Goal: Information Seeking & Learning: Learn about a topic

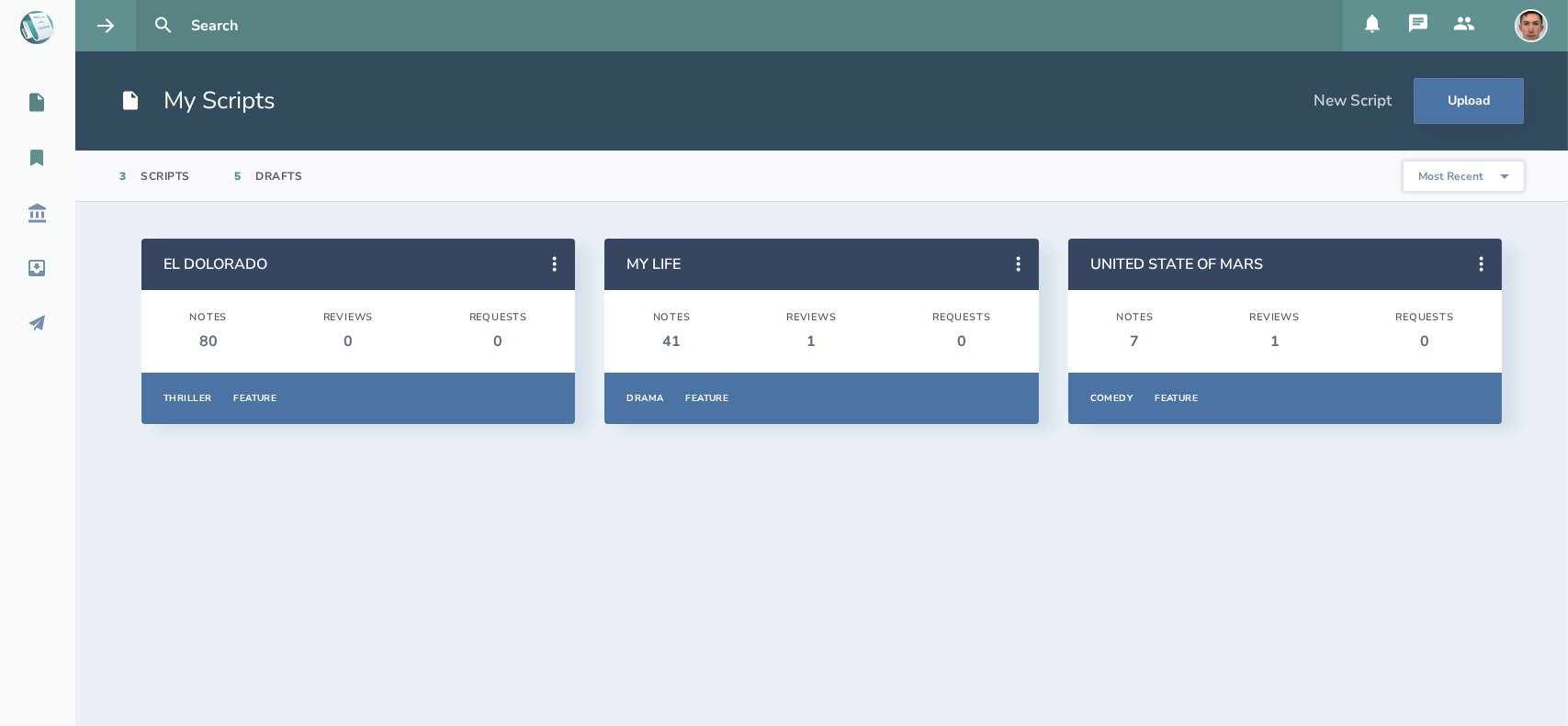
click at [38, 153] on icon at bounding box center [36, 157] width 13 height 17
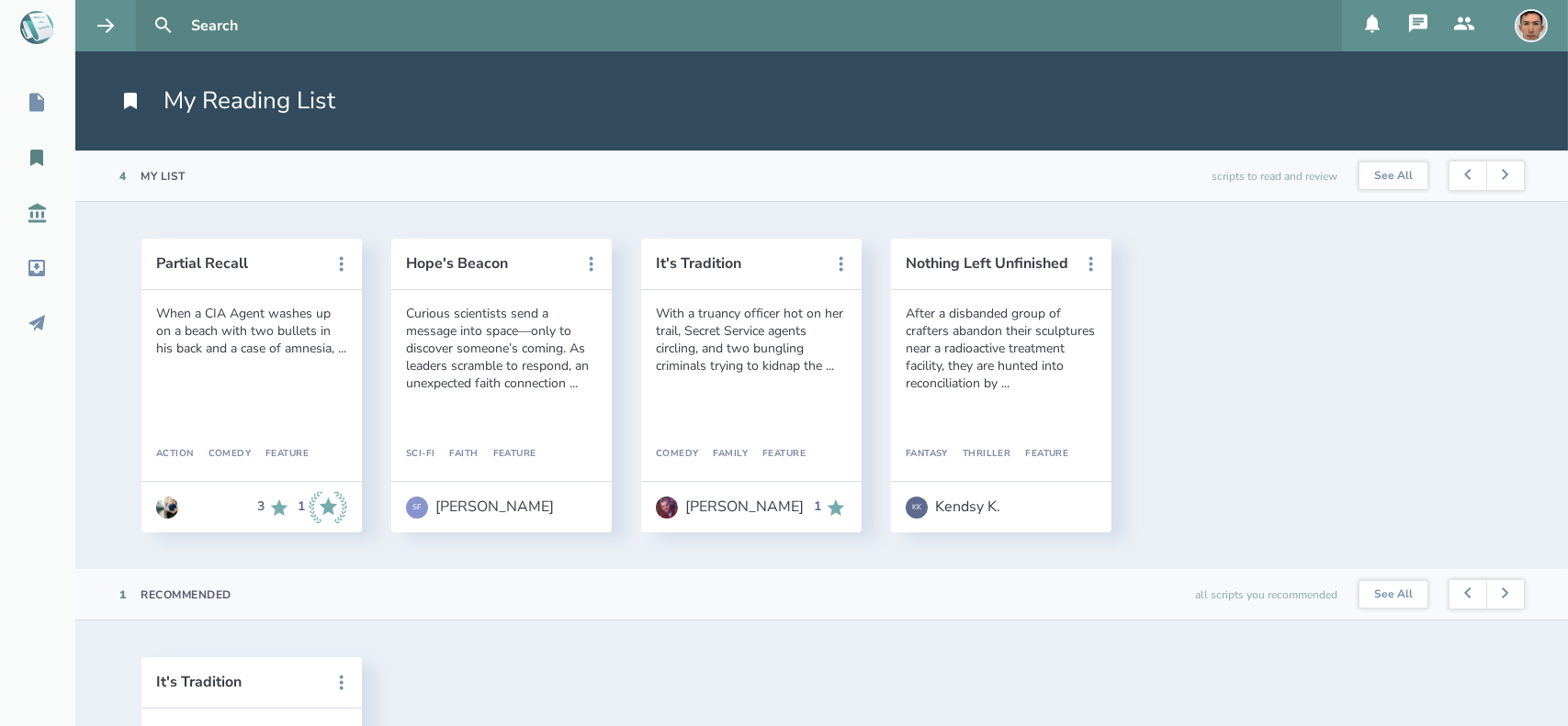
click at [36, 216] on icon at bounding box center [38, 213] width 18 height 19
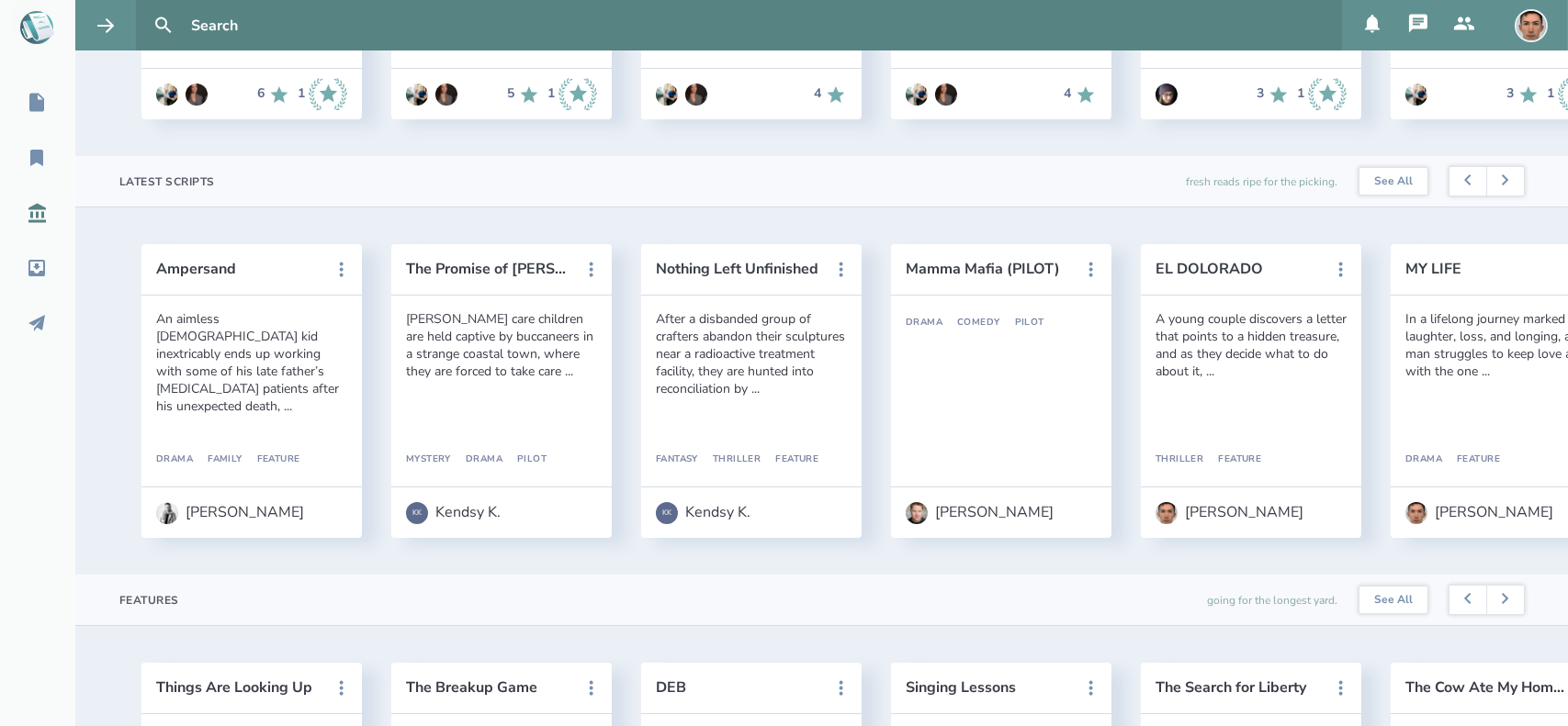
scroll to position [414, 0]
click at [209, 519] on div "[PERSON_NAME]" at bounding box center [244, 511] width 118 height 17
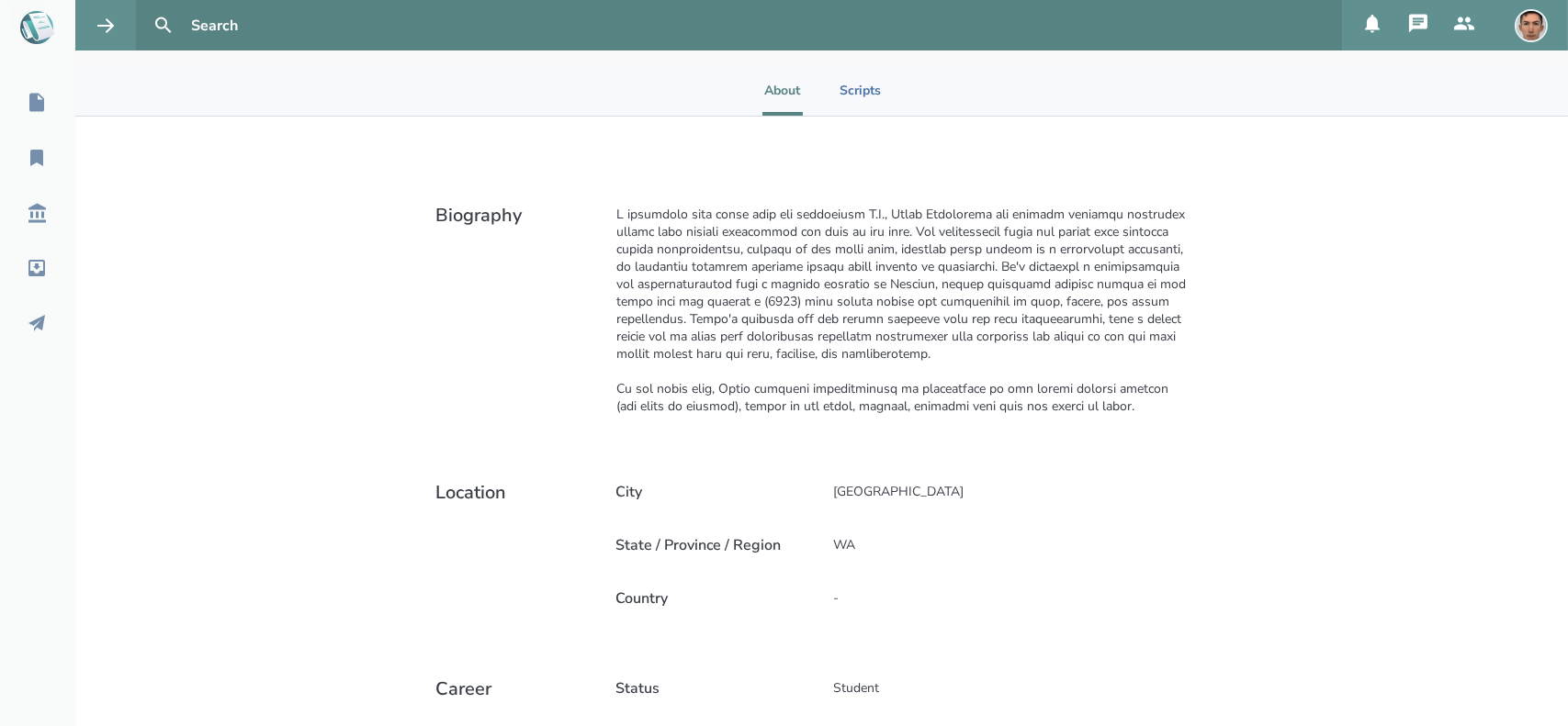
scroll to position [212, 0]
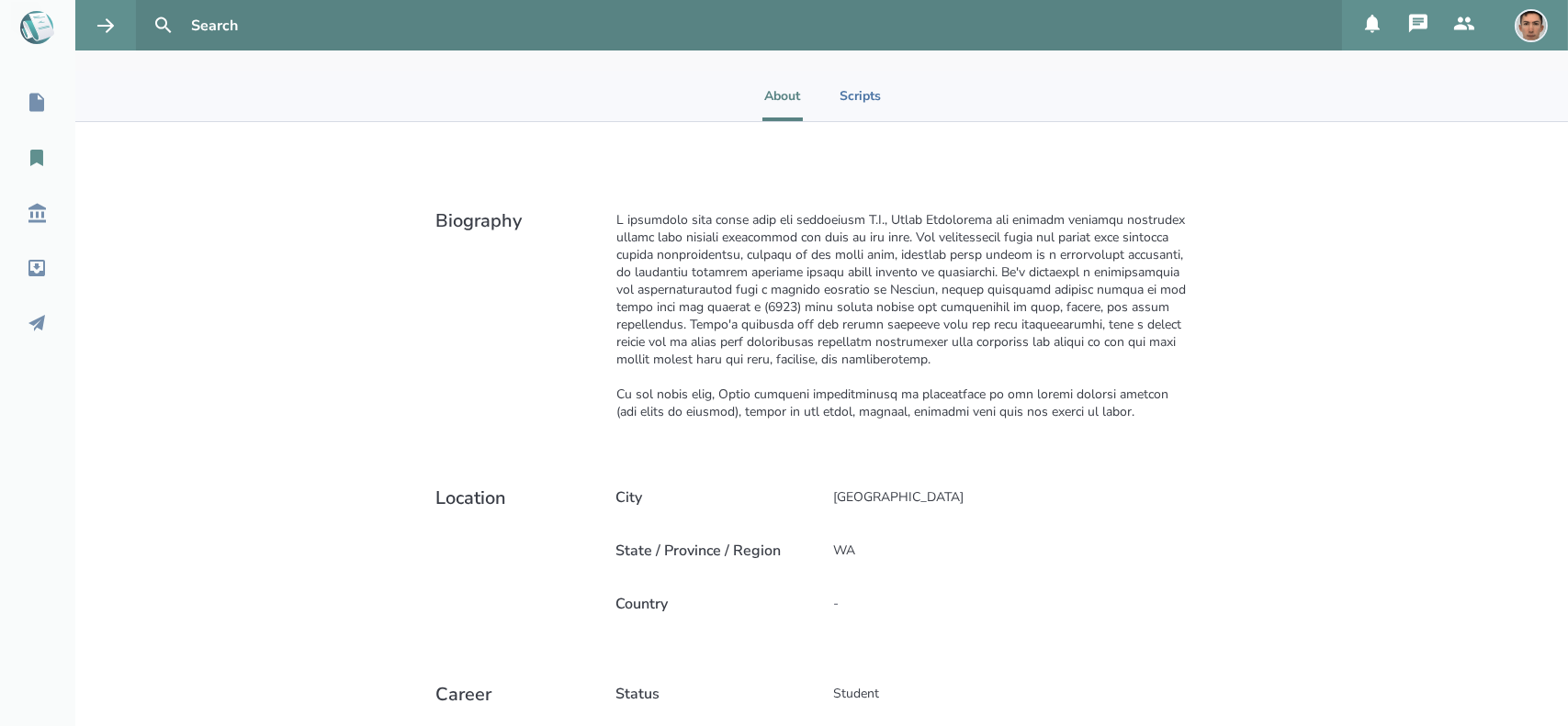
click at [42, 156] on icon at bounding box center [36, 157] width 13 height 17
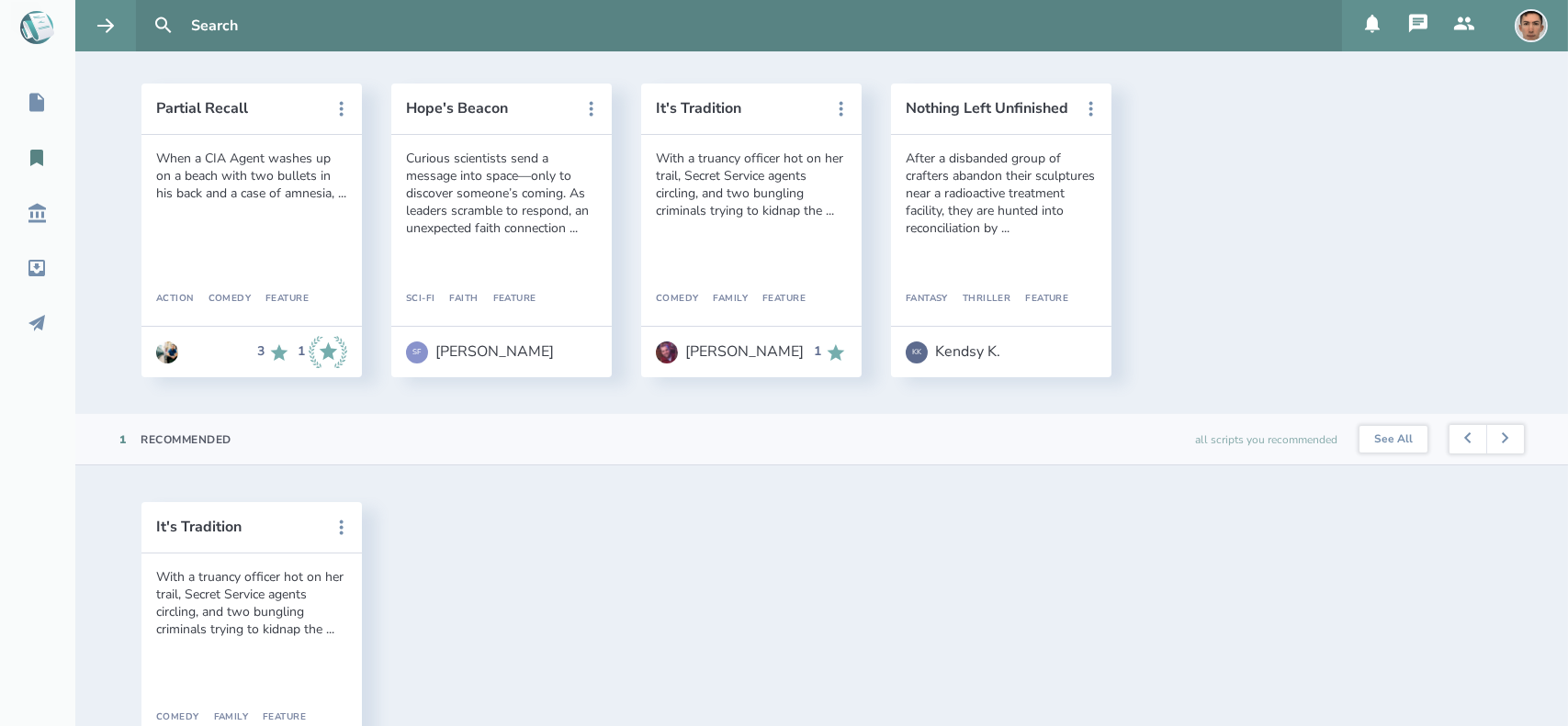
scroll to position [153, 0]
click at [1532, 29] on img at bounding box center [1530, 25] width 33 height 33
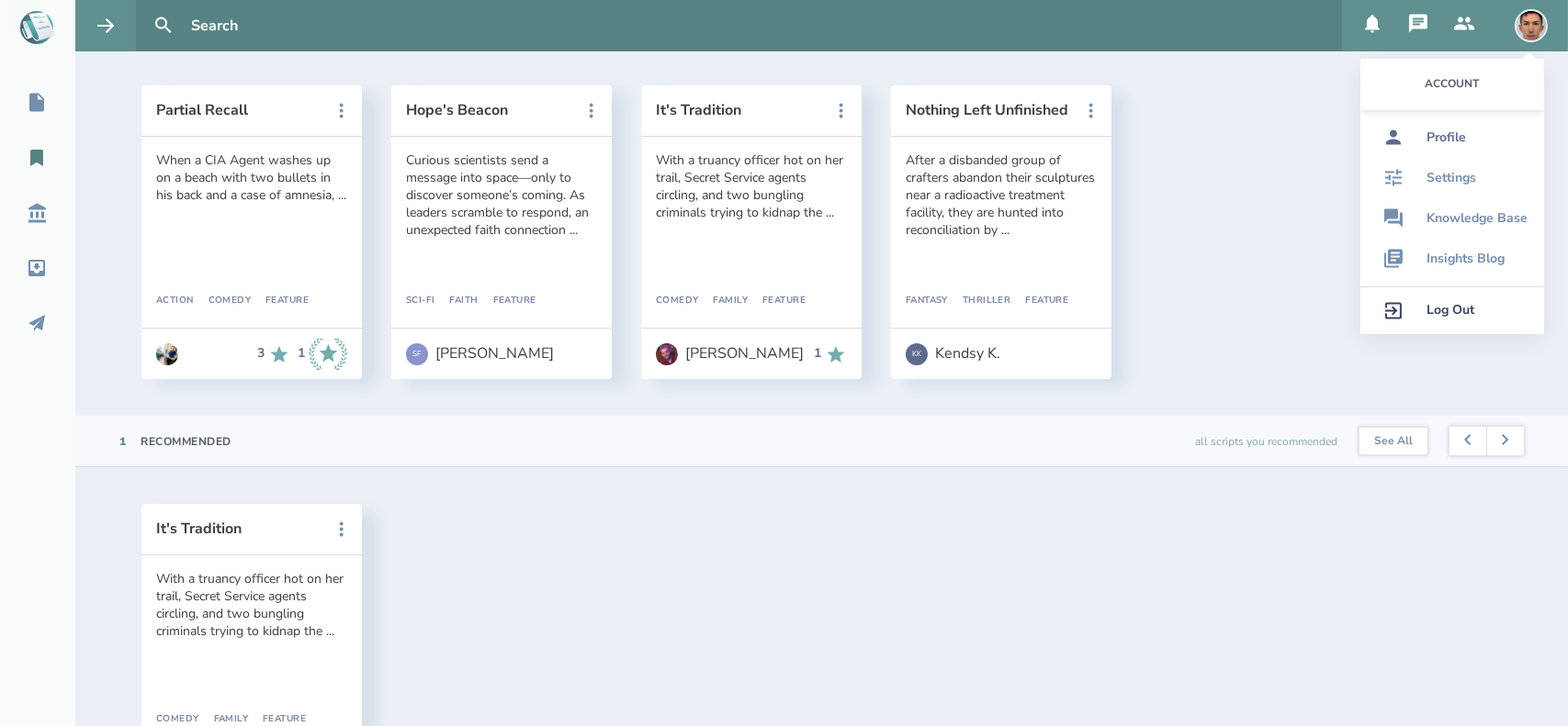
click at [1451, 135] on div "Profile" at bounding box center [1447, 137] width 40 height 15
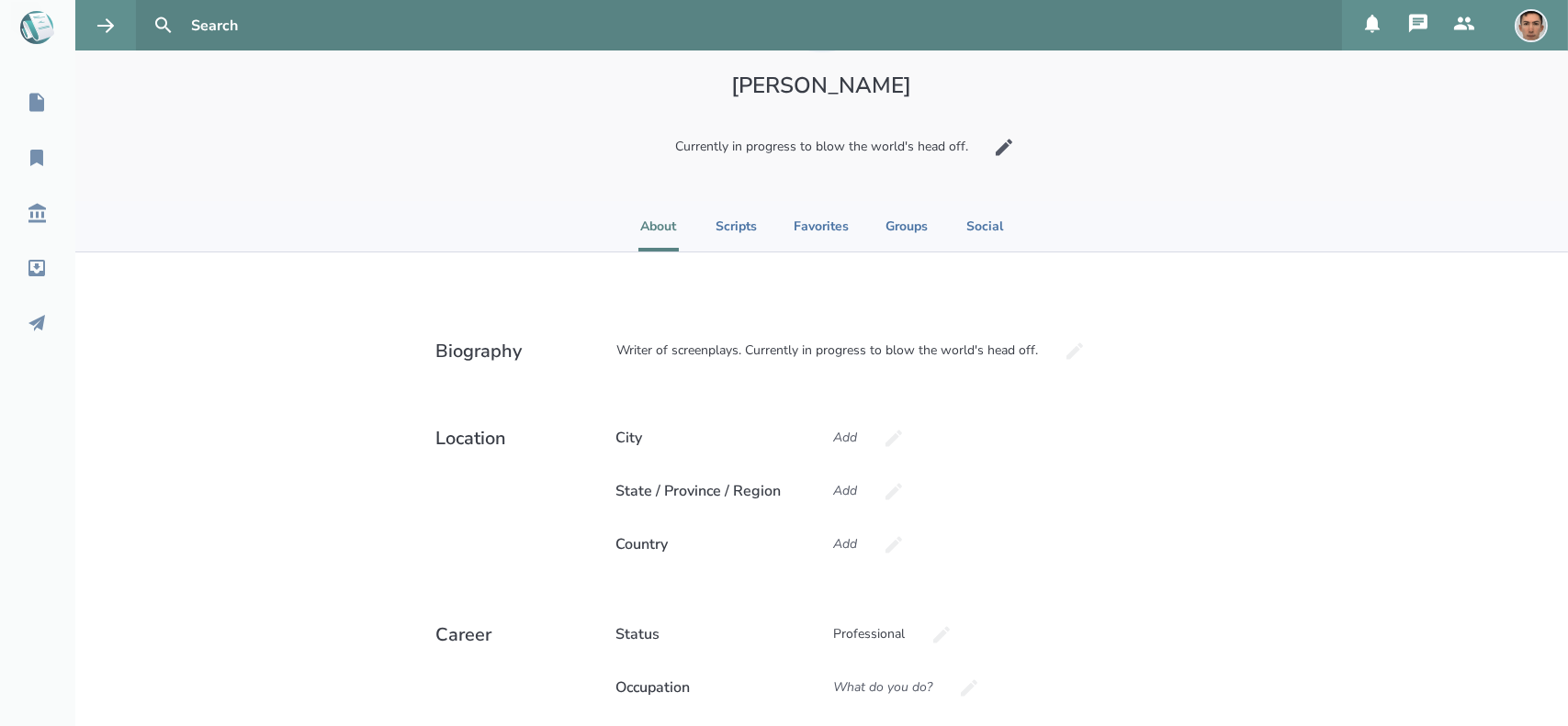
click at [945, 145] on div "Currently in progress to blow the world's head off." at bounding box center [822, 147] width 324 height 50
click at [1004, 140] on icon "button" at bounding box center [1010, 146] width 12 height 12
click at [915, 141] on div "Currently in progress to blow the world's head off." at bounding box center [822, 147] width 324 height 50
click at [870, 149] on input "Currently in progress to blow the world's head off." at bounding box center [822, 147] width 239 height 50
click at [1059, 147] on div "Edit Photo 2MB [PERSON_NAME]" at bounding box center [822, 98] width 1492 height 204
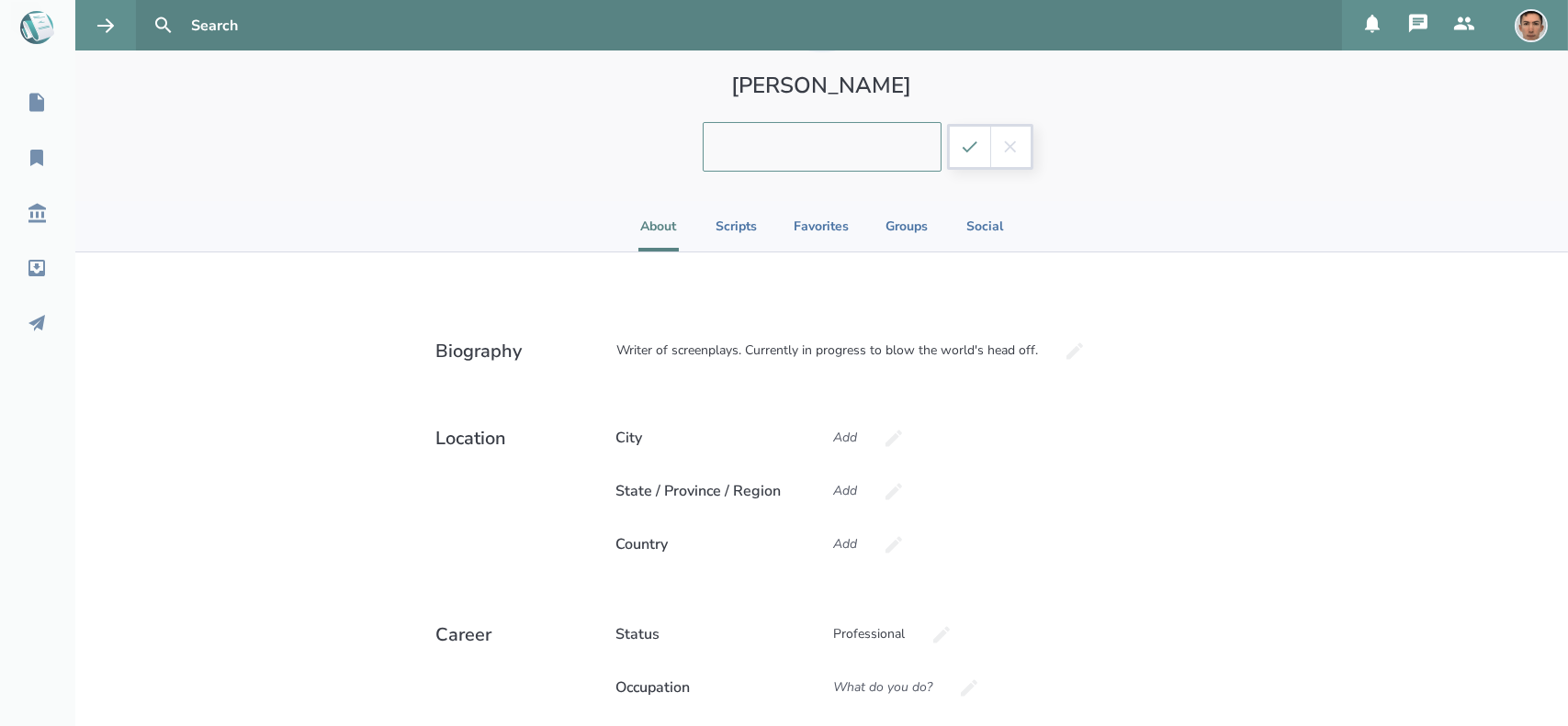
click at [966, 150] on icon "submit" at bounding box center [970, 147] width 20 height 20
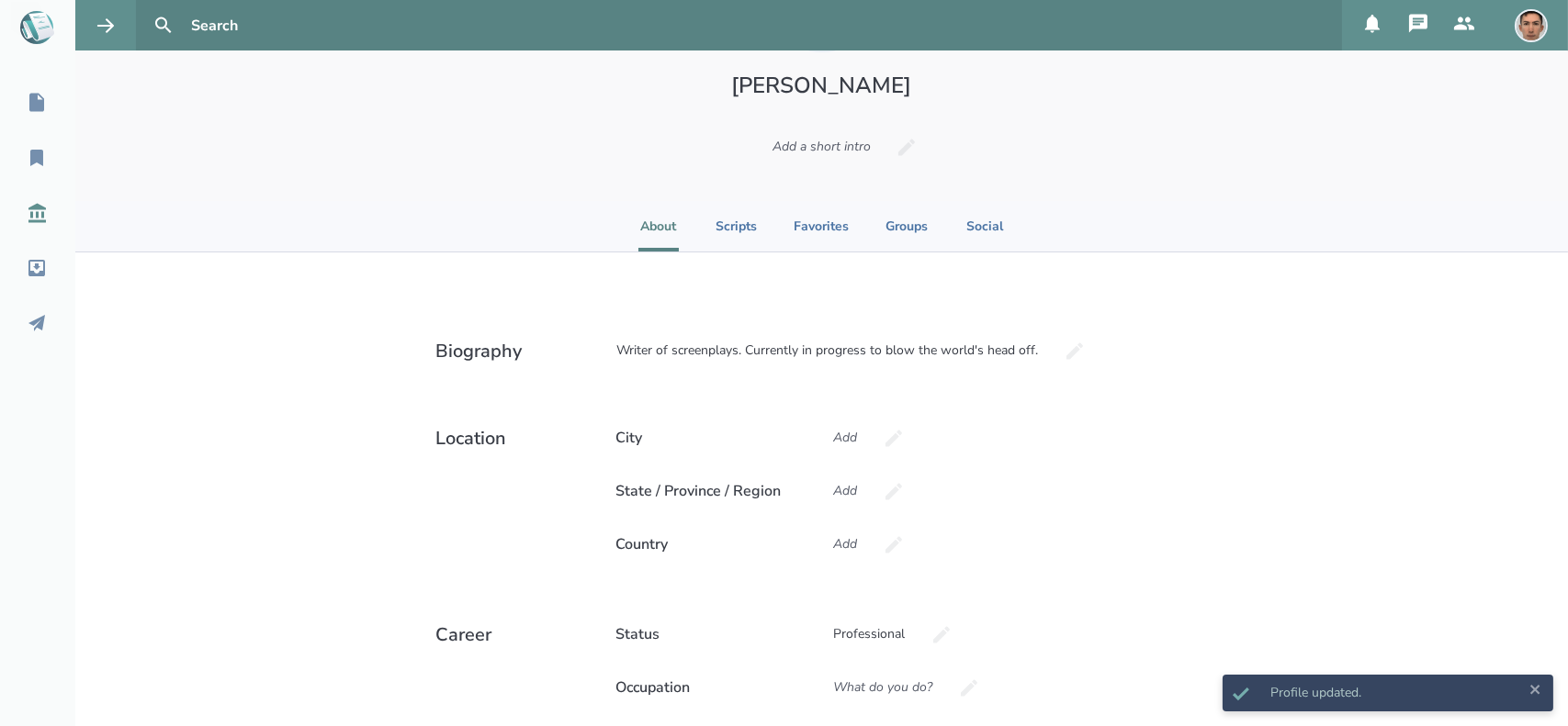
click at [38, 217] on icon at bounding box center [38, 213] width 18 height 19
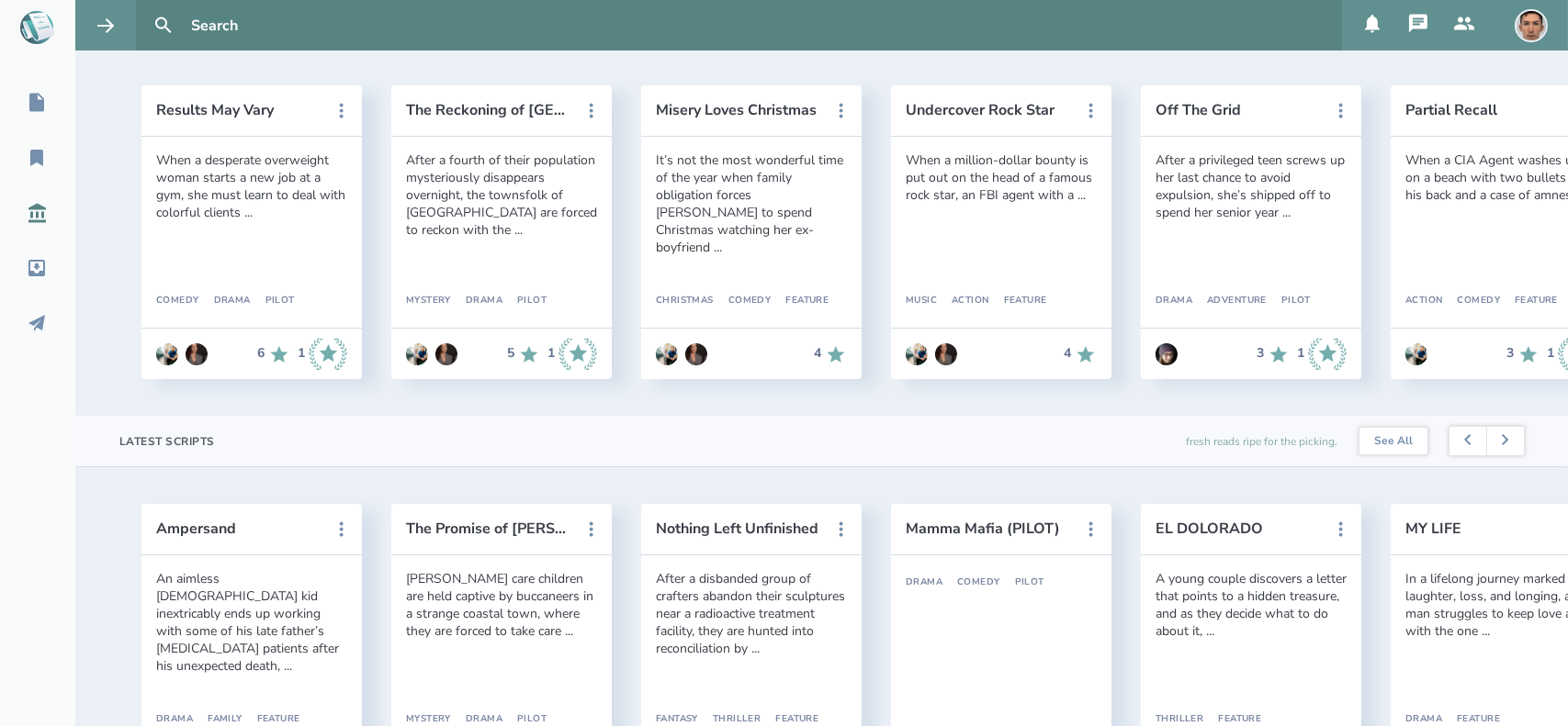
click at [1170, 350] on img at bounding box center [1166, 354] width 22 height 22
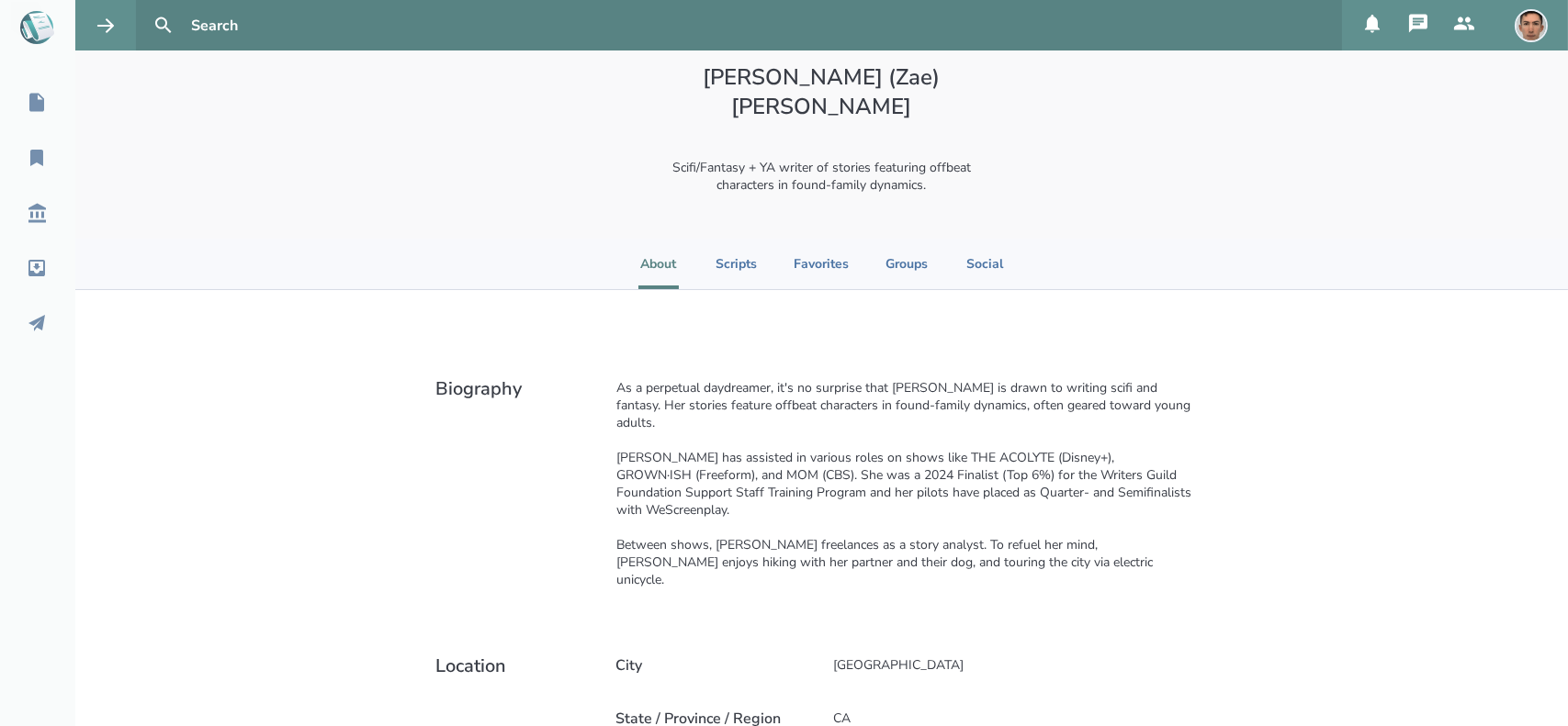
scroll to position [163, 0]
click at [715, 237] on li "Scripts" at bounding box center [736, 262] width 42 height 51
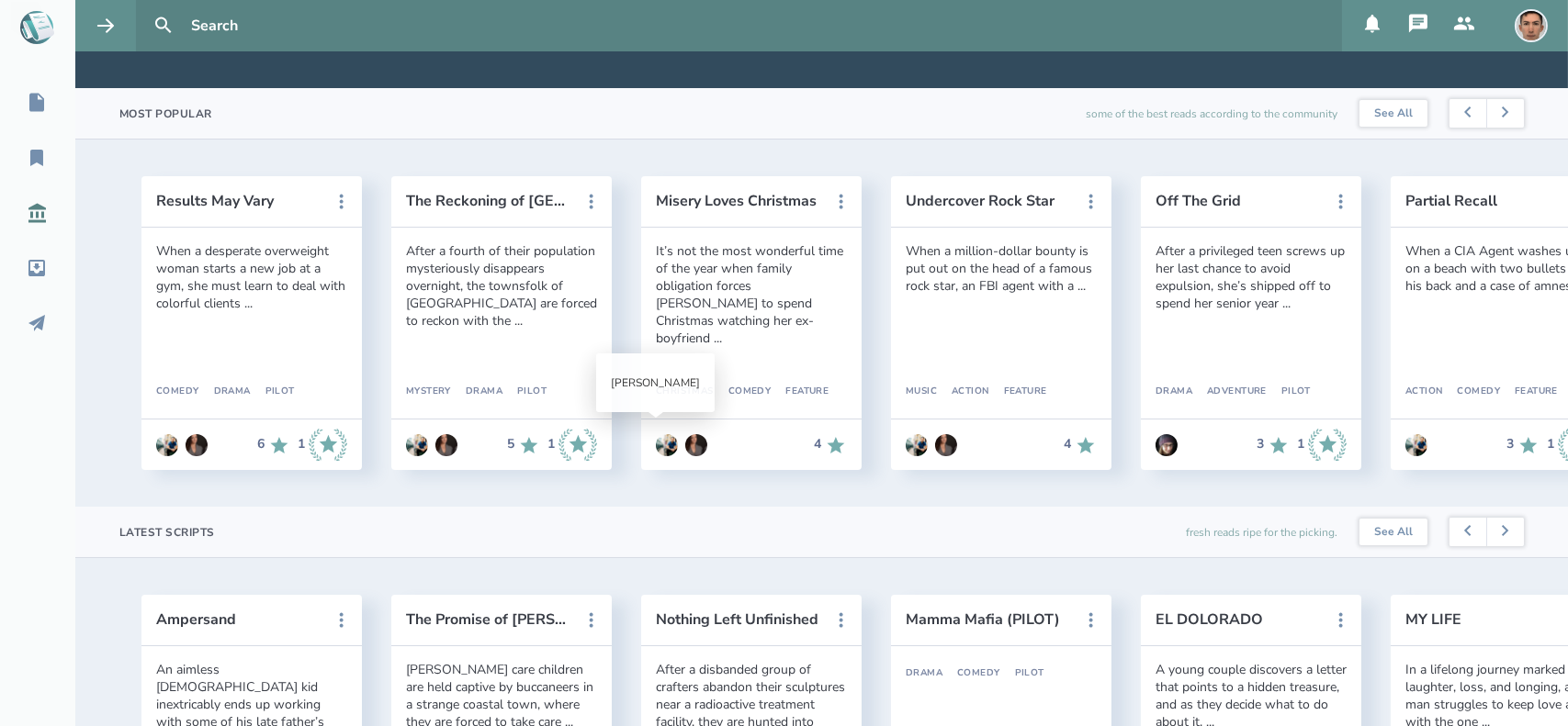
click at [668, 448] on img at bounding box center [667, 446] width 22 height 22
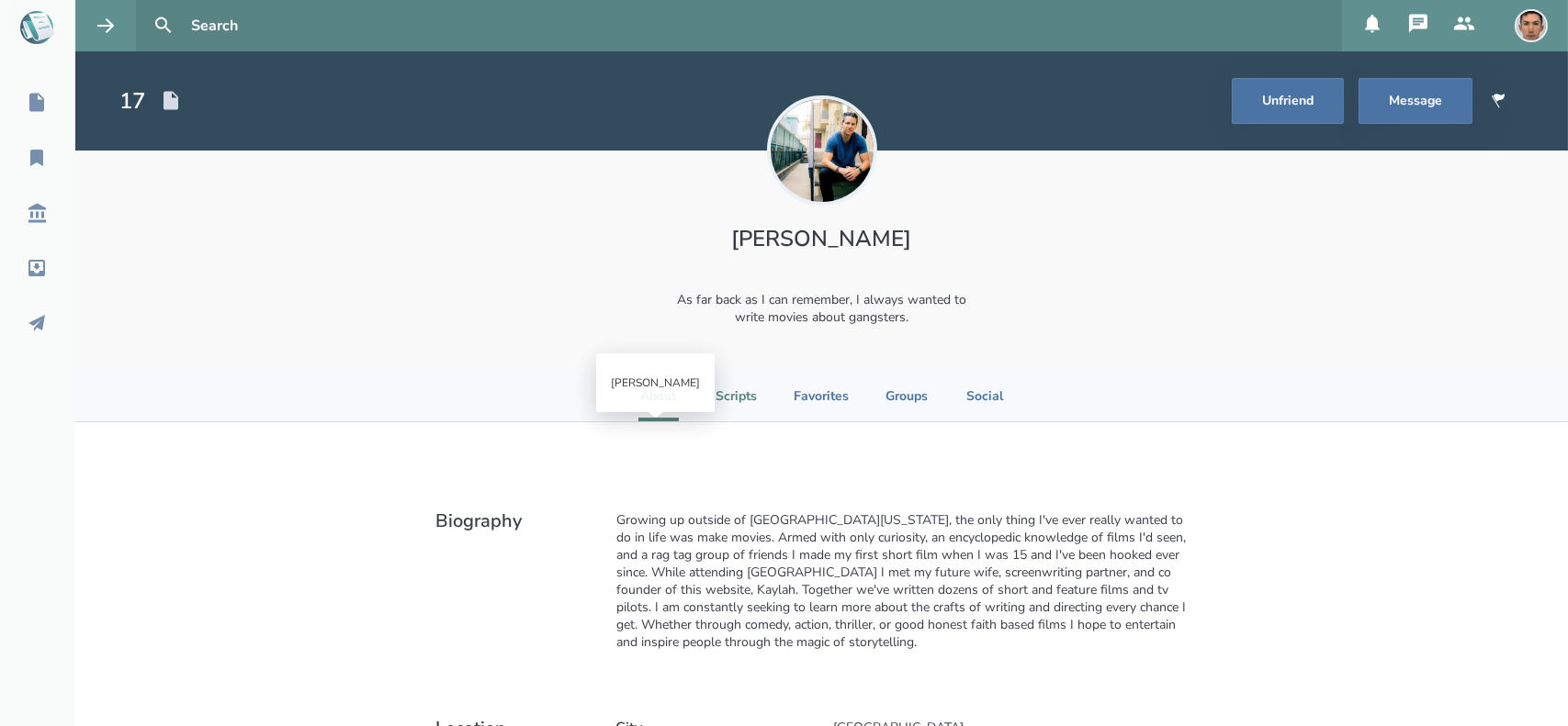
click at [747, 396] on li "Scripts" at bounding box center [736, 396] width 42 height 51
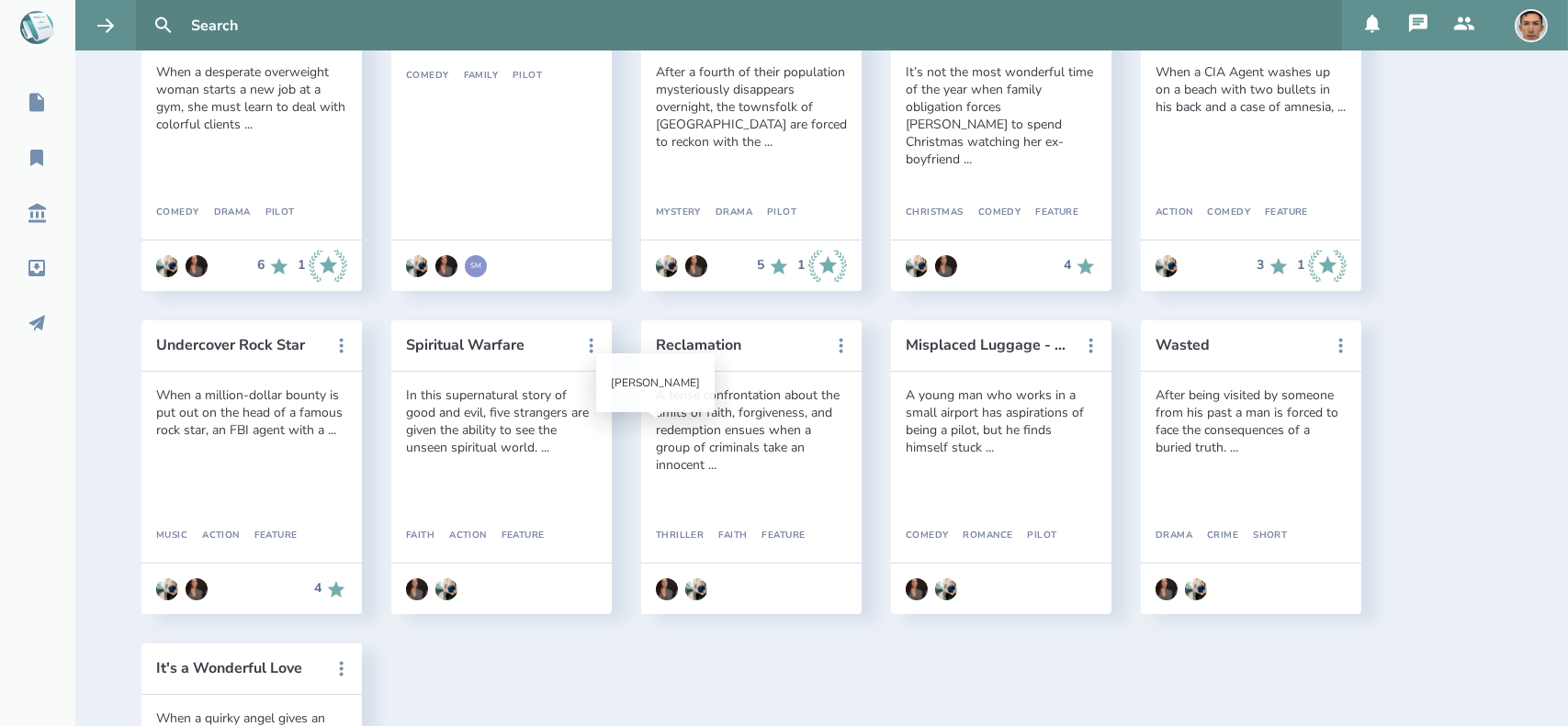
scroll to position [466, 0]
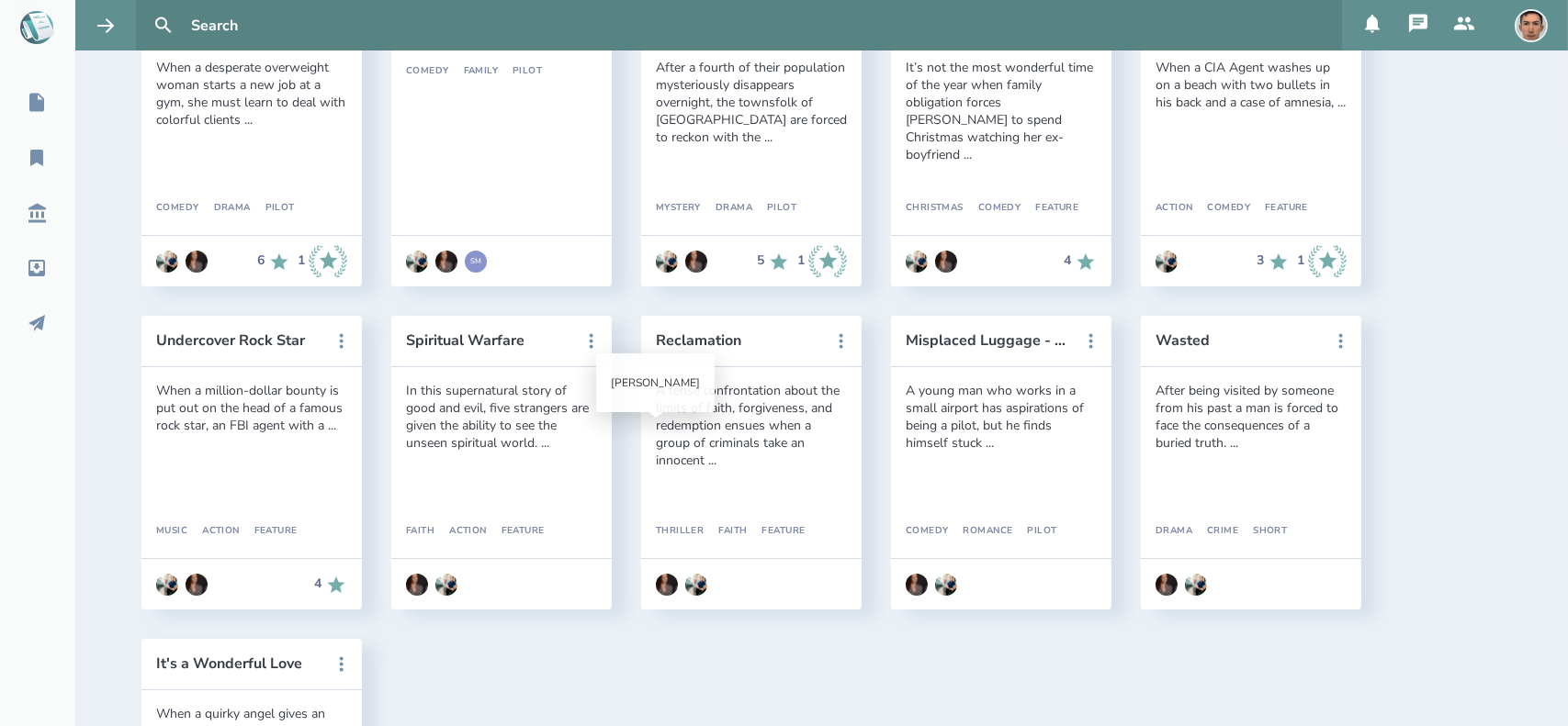
click at [805, 658] on div "Results May Vary When a desperate overweight woman starts a new job at a gym, s…" at bounding box center [821, 462] width 1360 height 940
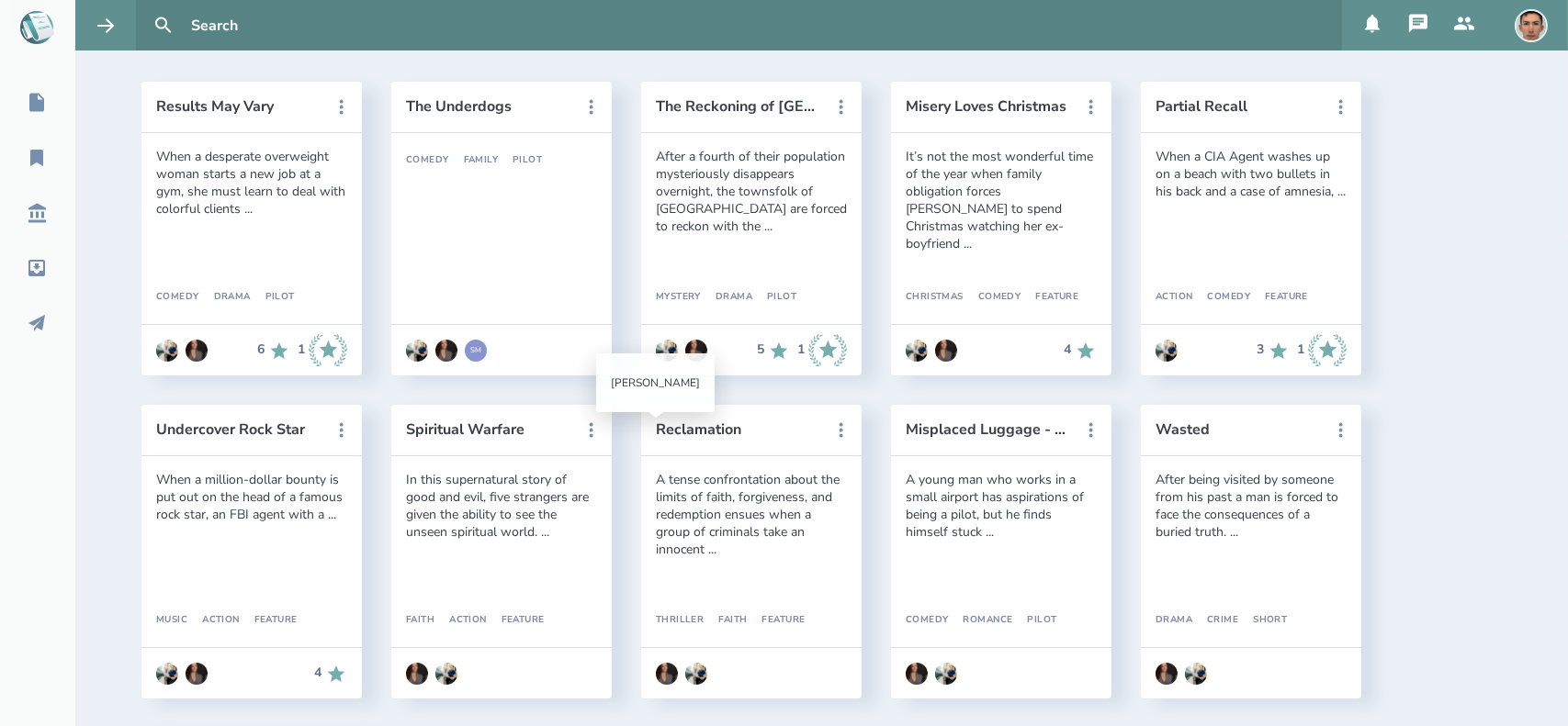
scroll to position [375, 0]
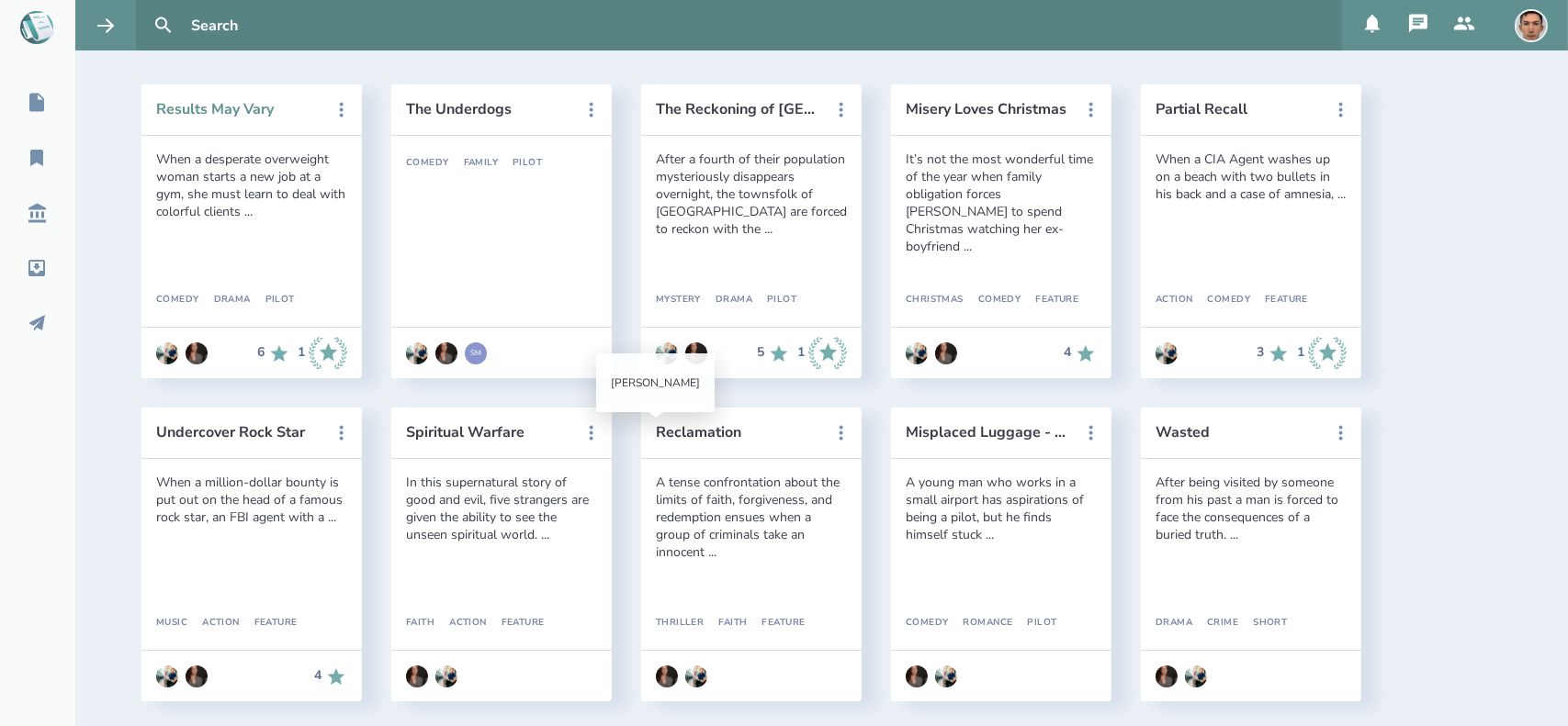
click at [219, 102] on button "Results May Vary" at bounding box center [239, 109] width 165 height 17
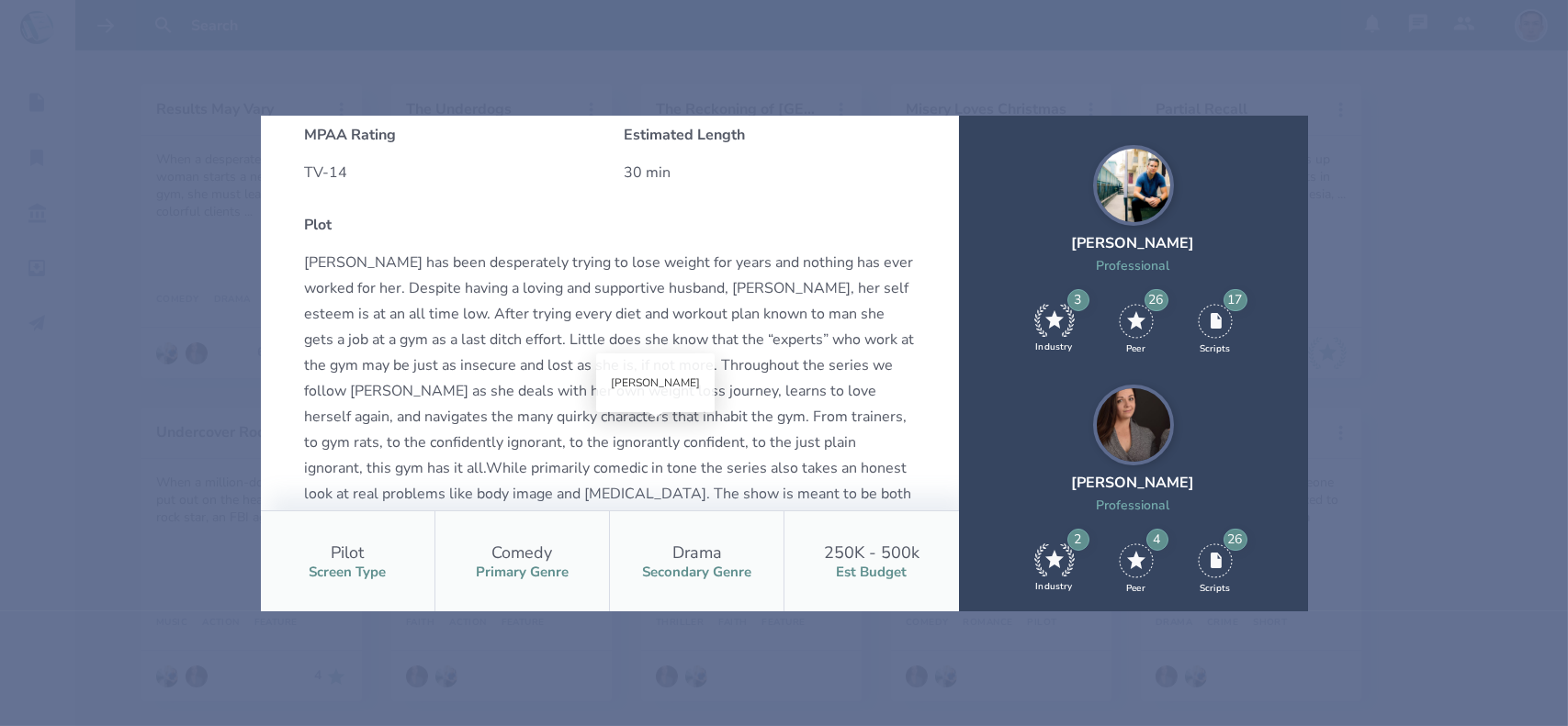
scroll to position [499, 0]
click at [1422, 363] on div "Results May Vary Request Swap When a desperate overweight woman starts a new jo…" at bounding box center [784, 363] width 1568 height 726
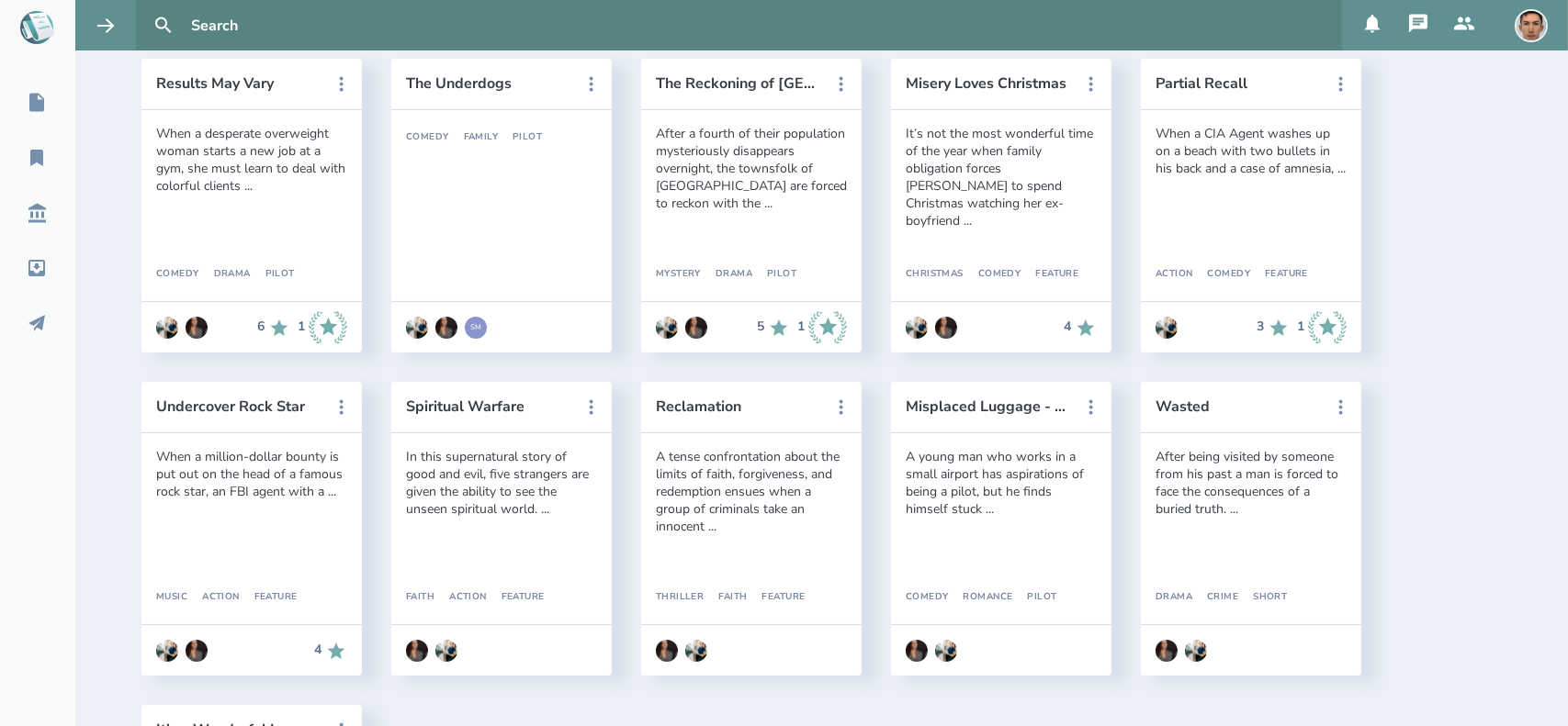
scroll to position [403, 0]
click at [986, 86] on button "Misery Loves Christmas" at bounding box center [988, 81] width 165 height 17
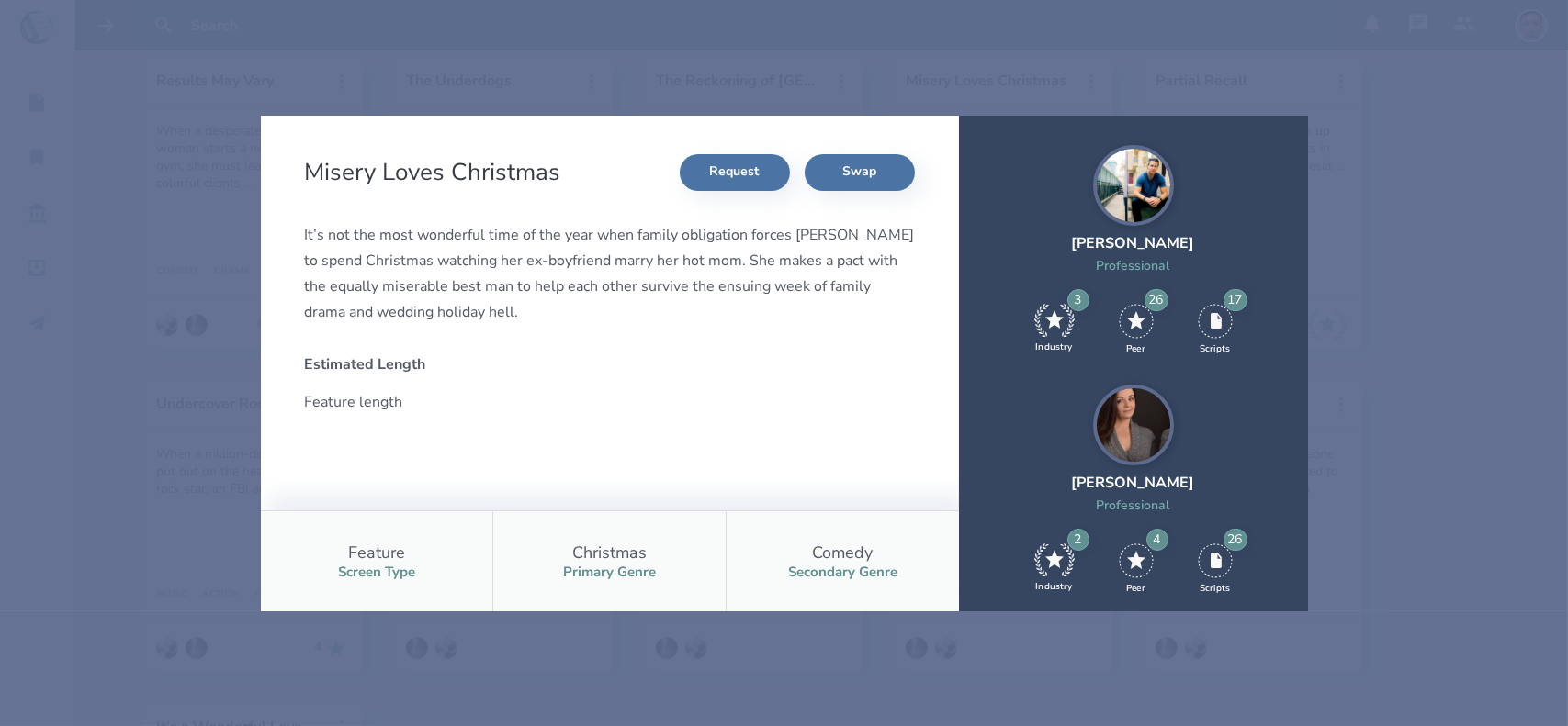
click at [1379, 331] on div "Misery Loves Christmas Request Swap It’s not the most wonderful time of the yea…" at bounding box center [784, 363] width 1568 height 726
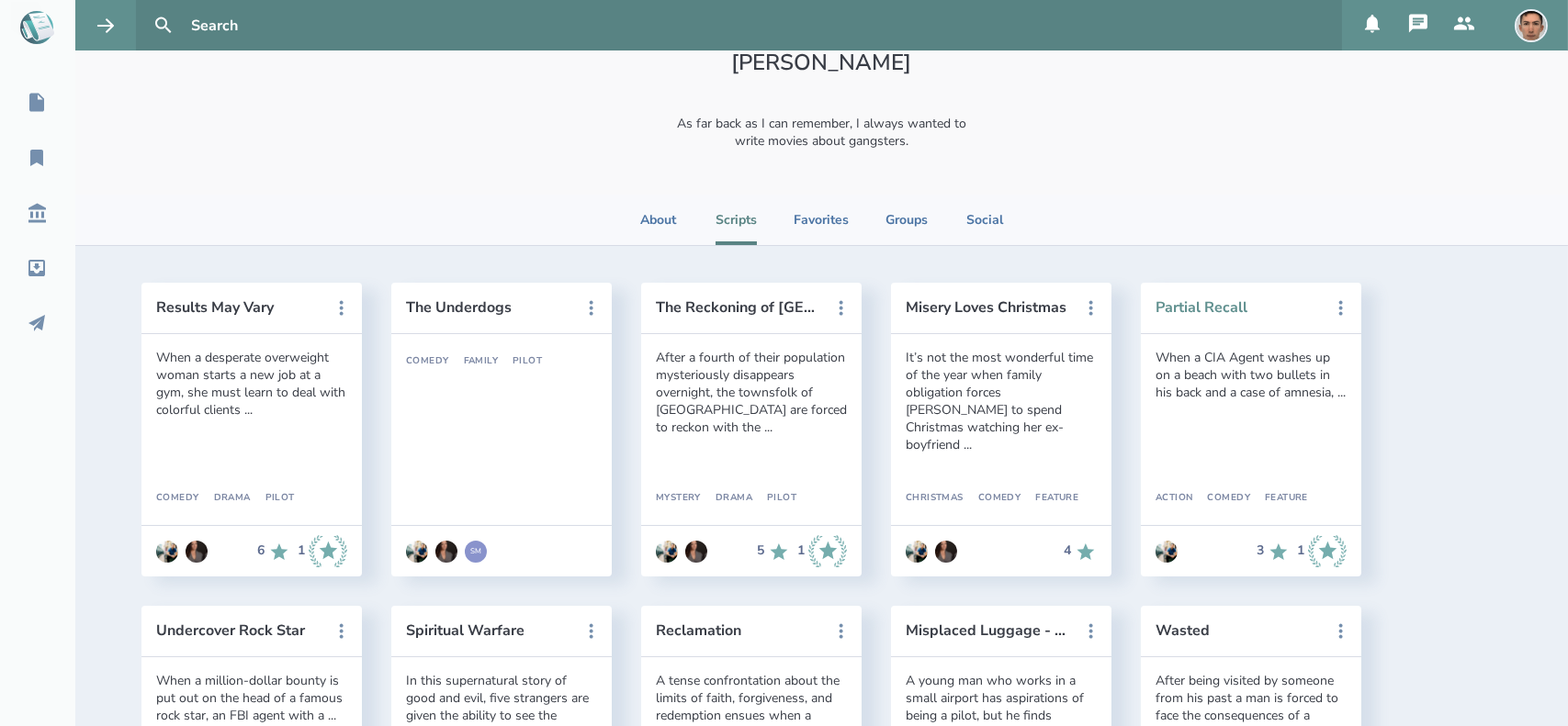
scroll to position [131, 0]
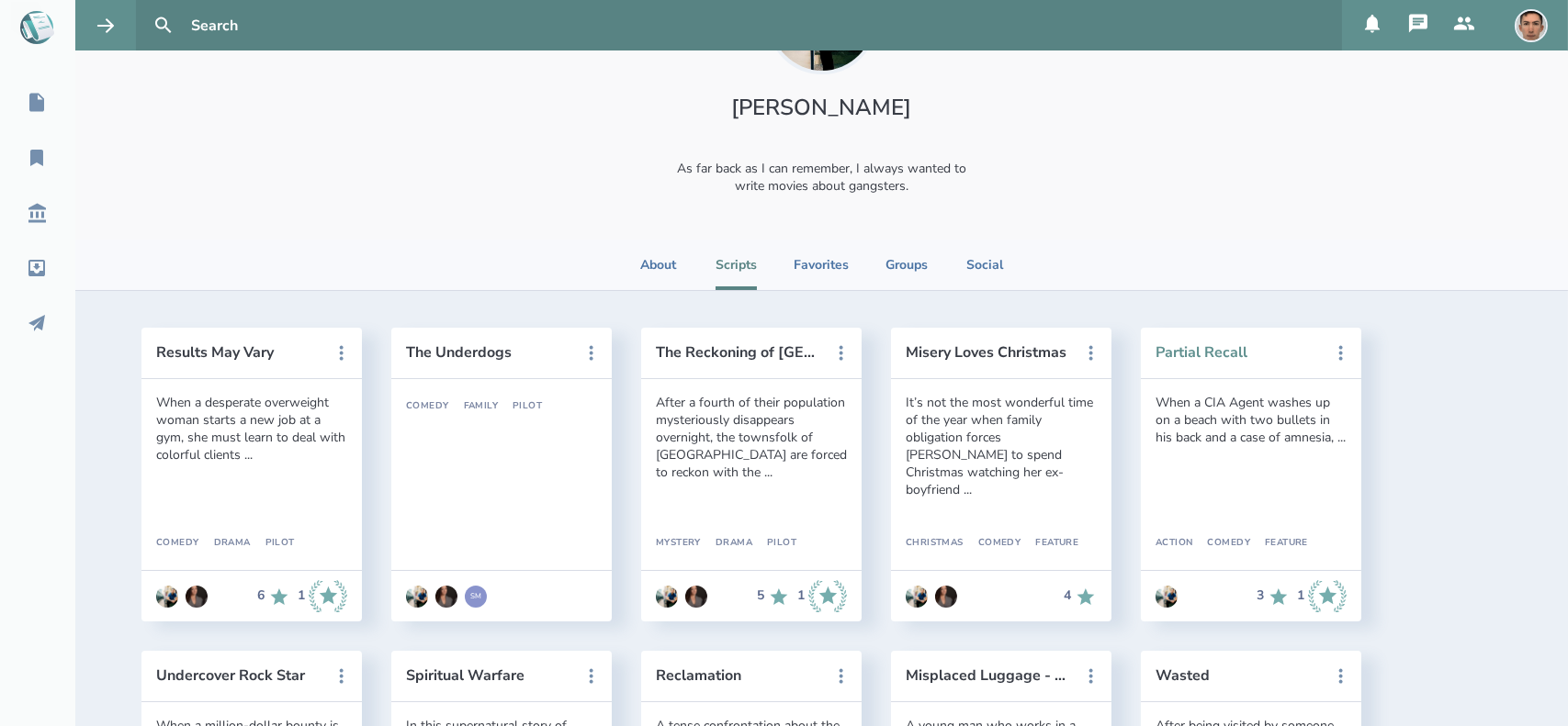
click at [1201, 349] on button "Partial Recall" at bounding box center [1238, 352] width 165 height 17
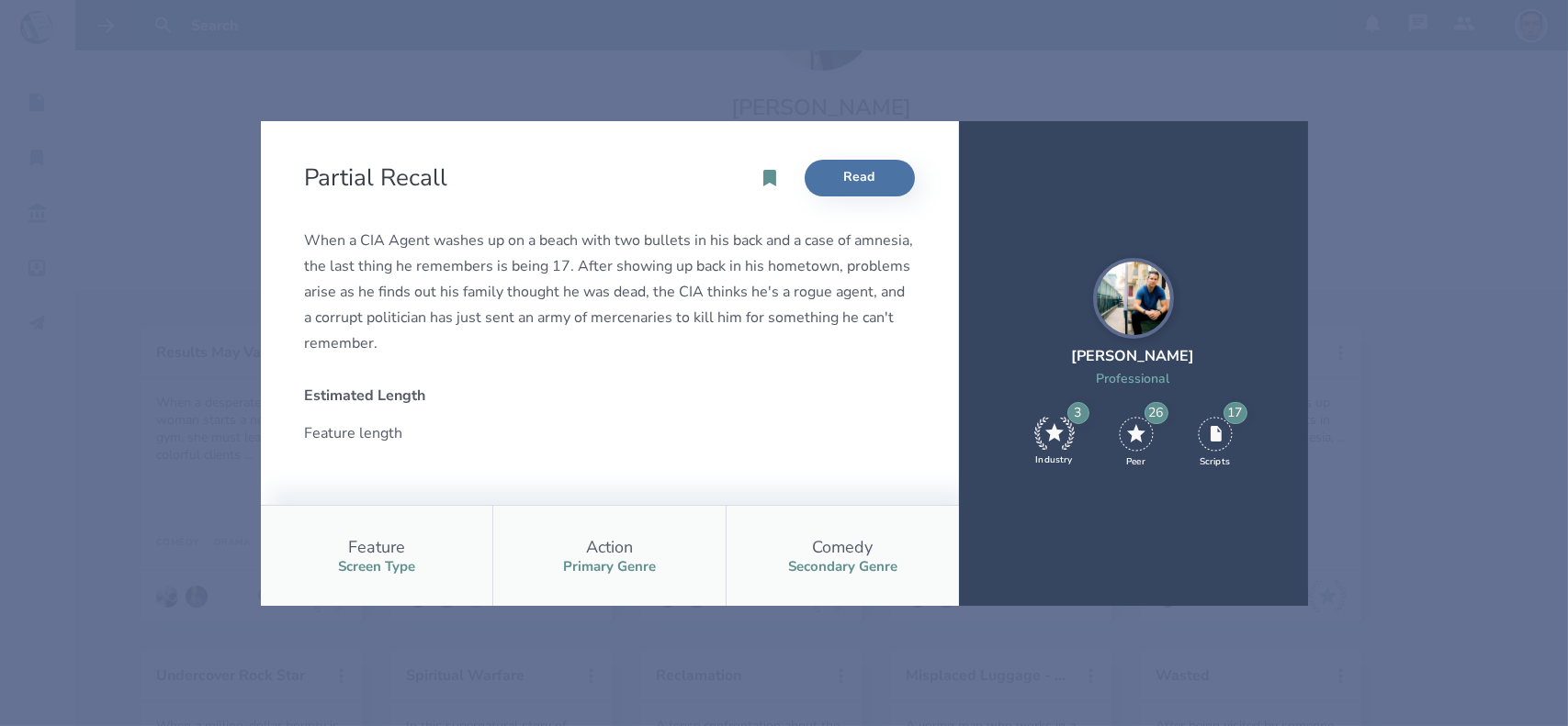
click at [1445, 361] on div "Partial Recall Read When a CIA Agent washes up on a beach with two bullets in h…" at bounding box center [784, 363] width 1568 height 726
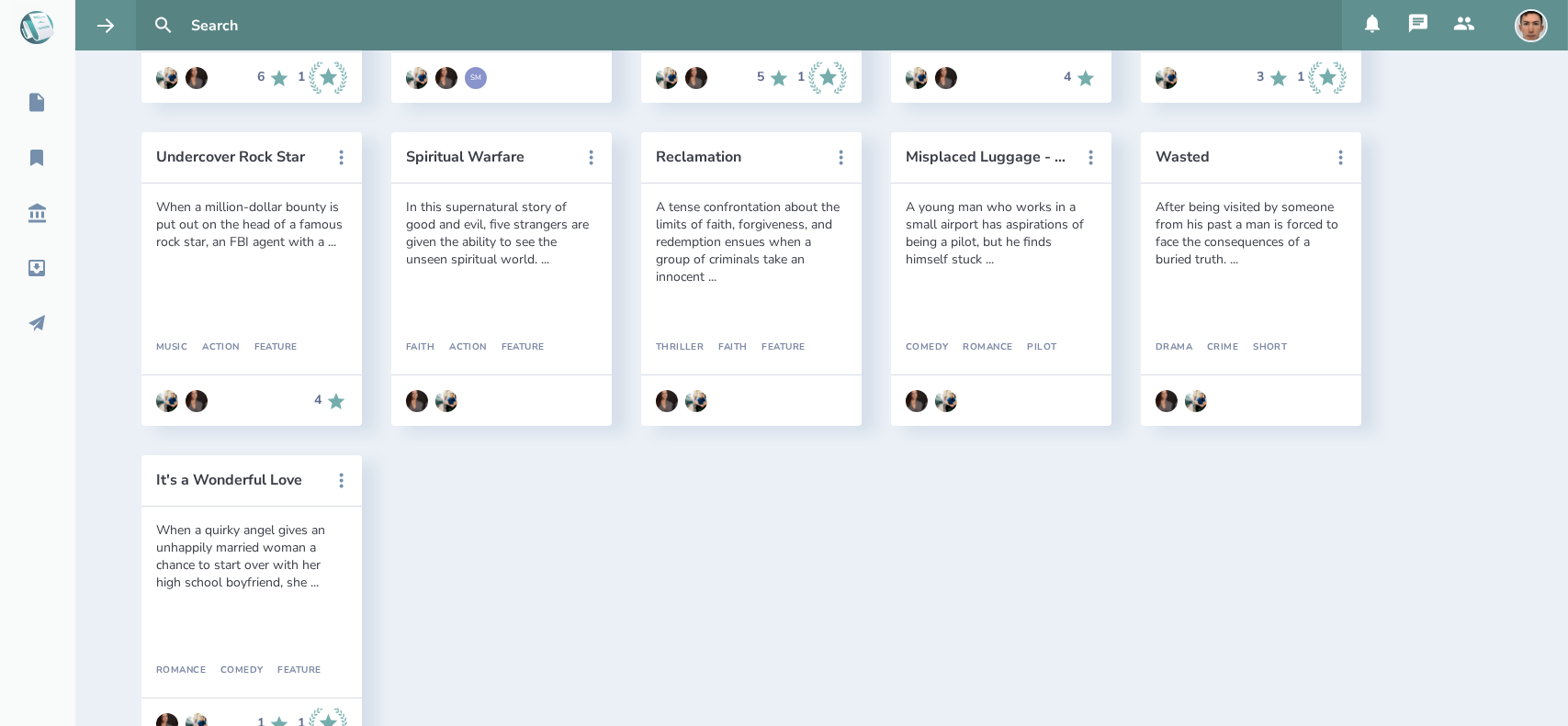
scroll to position [709, 0]
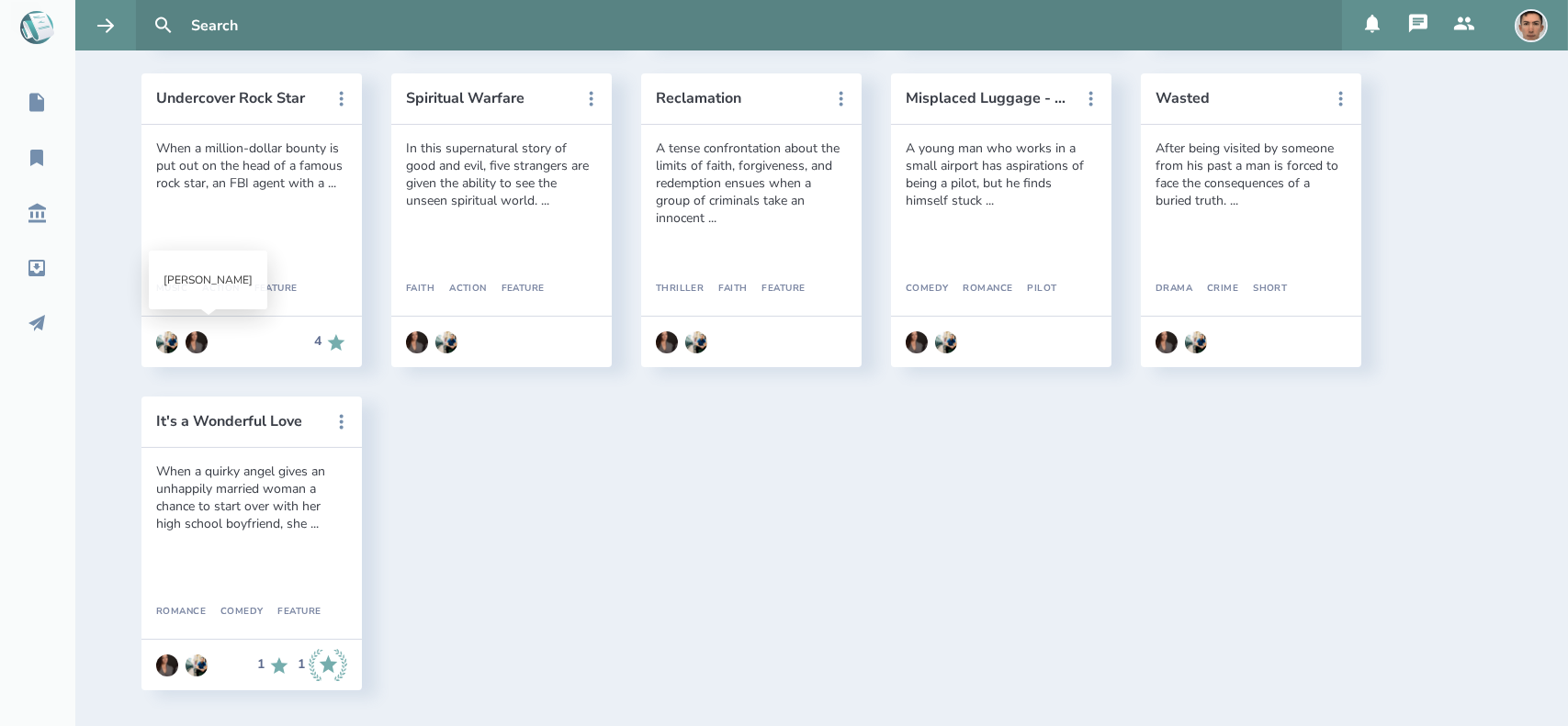
click at [201, 342] on img at bounding box center [196, 342] width 22 height 22
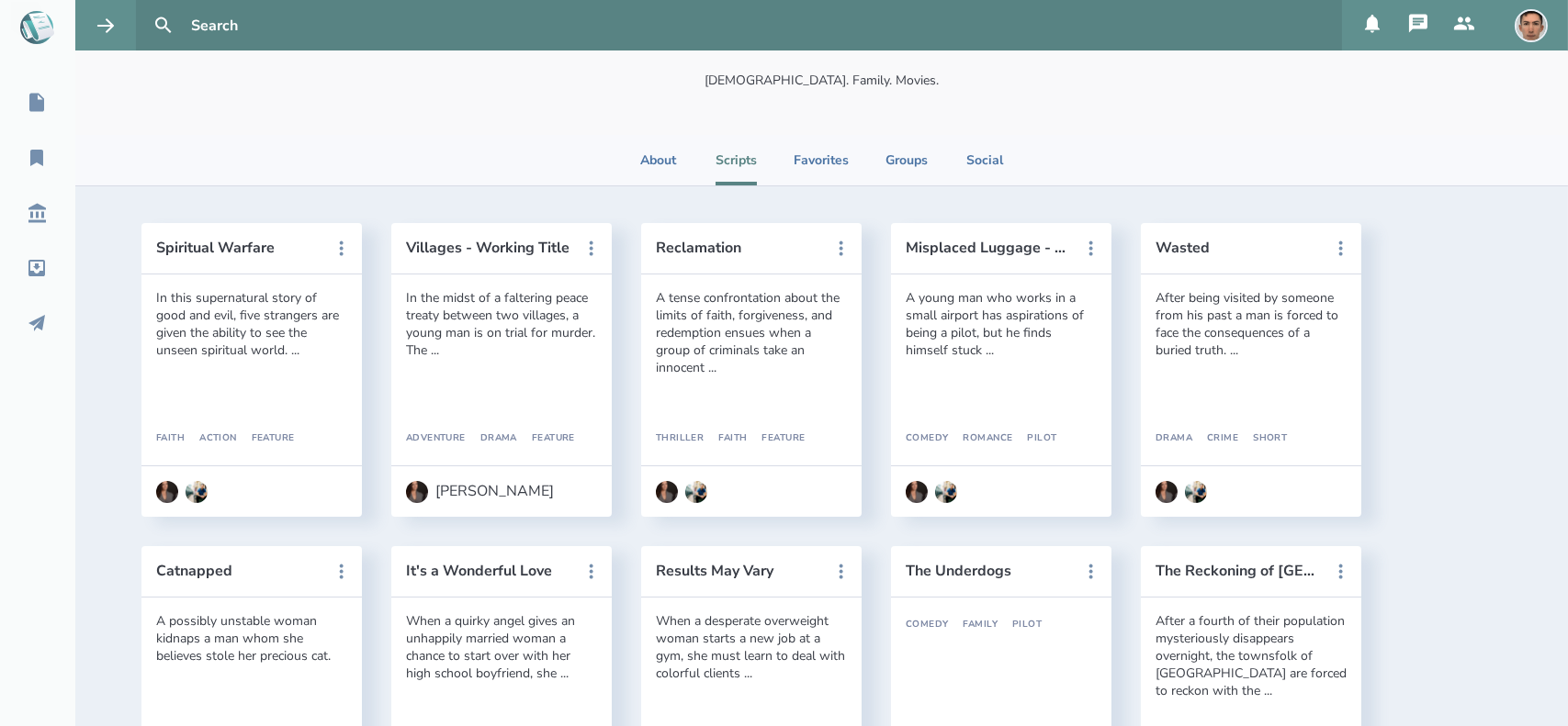
scroll to position [219, 0]
click at [38, 202] on icon at bounding box center [37, 213] width 22 height 22
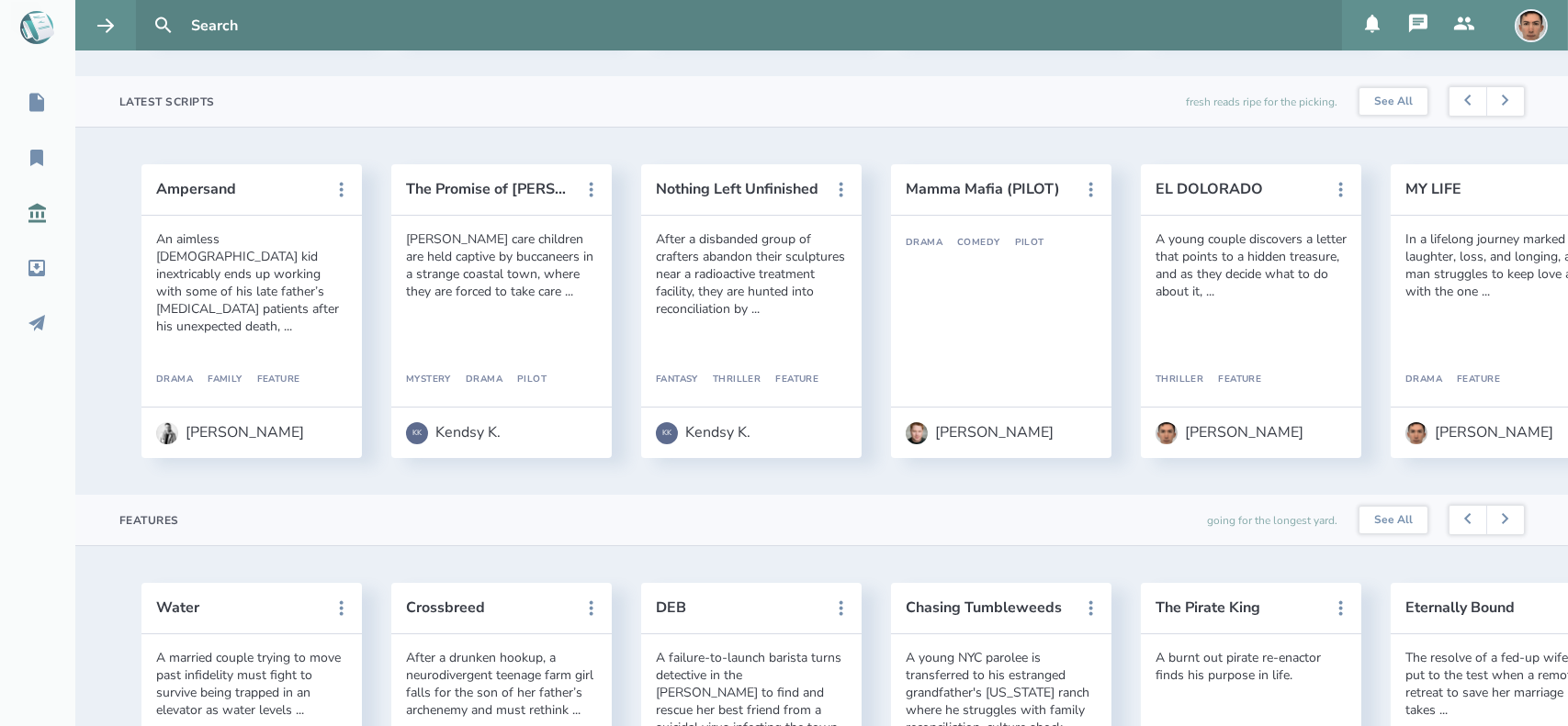
scroll to position [494, 0]
click at [213, 440] on div "[PERSON_NAME]" at bounding box center [244, 432] width 118 height 17
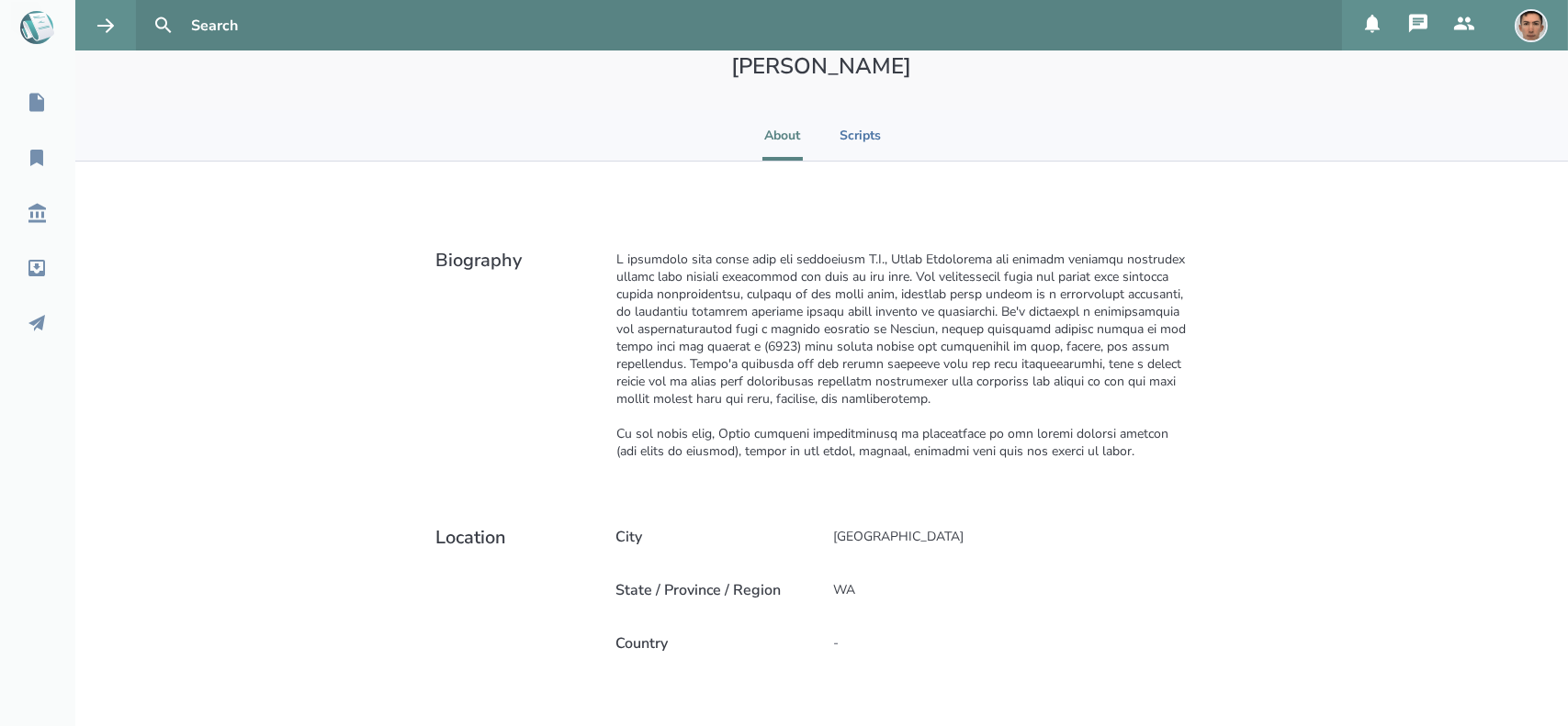
scroll to position [162, 0]
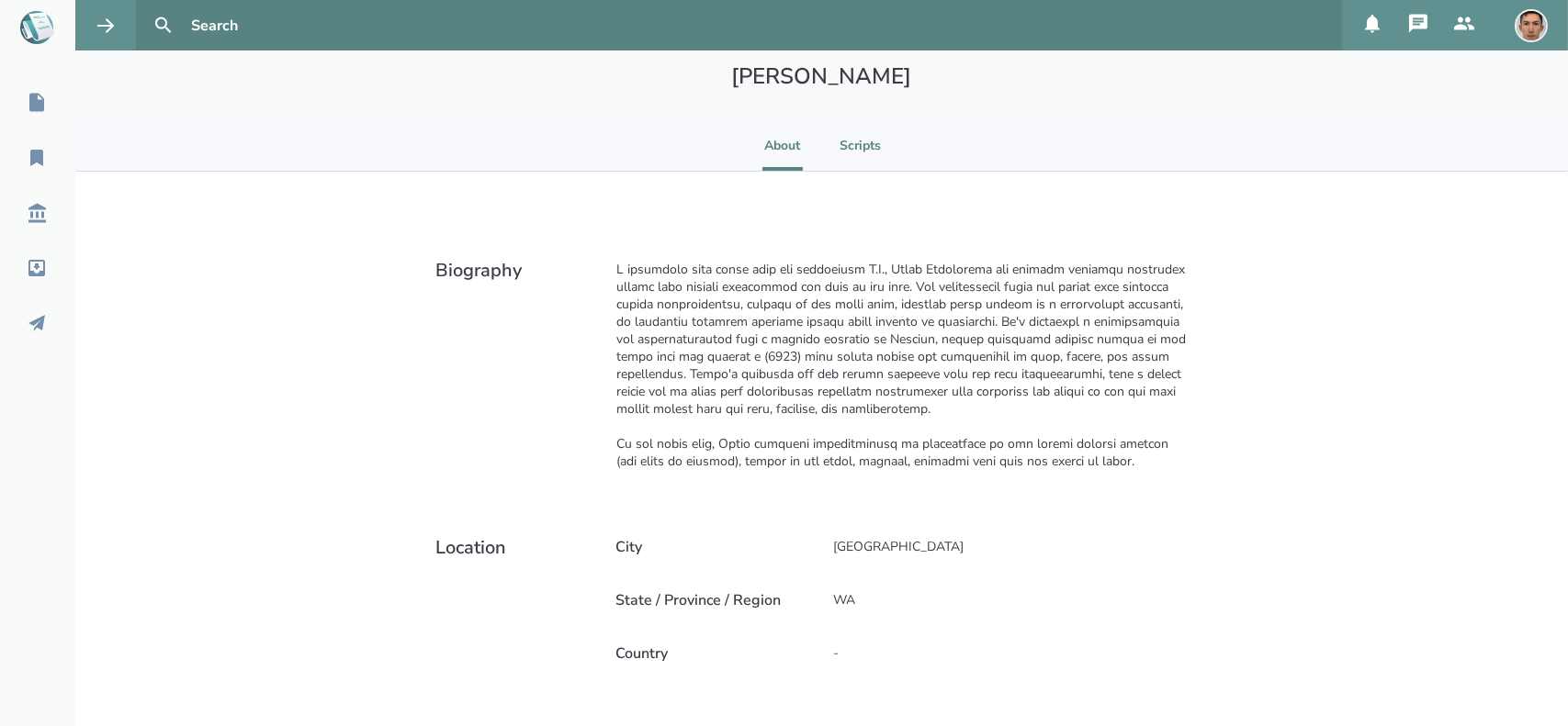
click at [840, 154] on li "Scripts" at bounding box center [861, 145] width 42 height 51
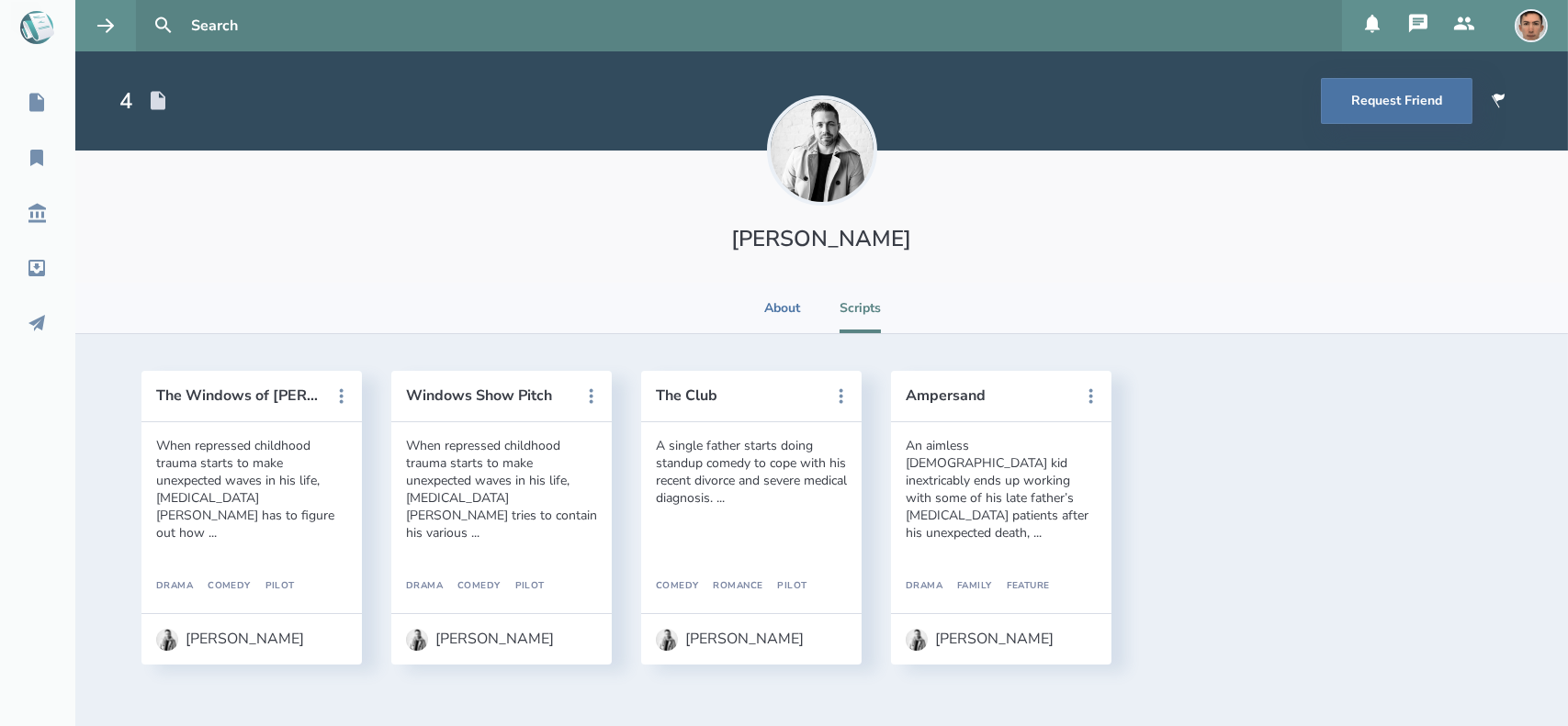
scroll to position [0, 0]
